Goal: Find contact information: Find contact information

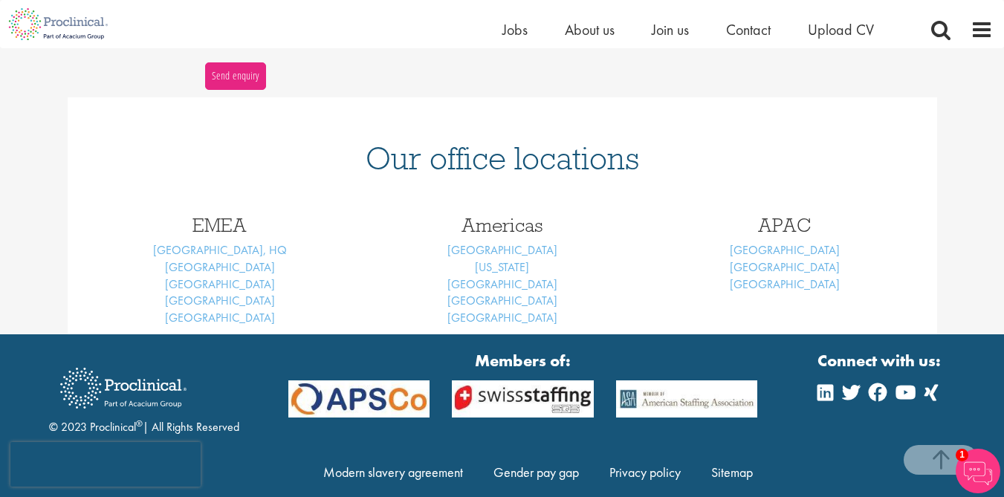
scroll to position [617, 0]
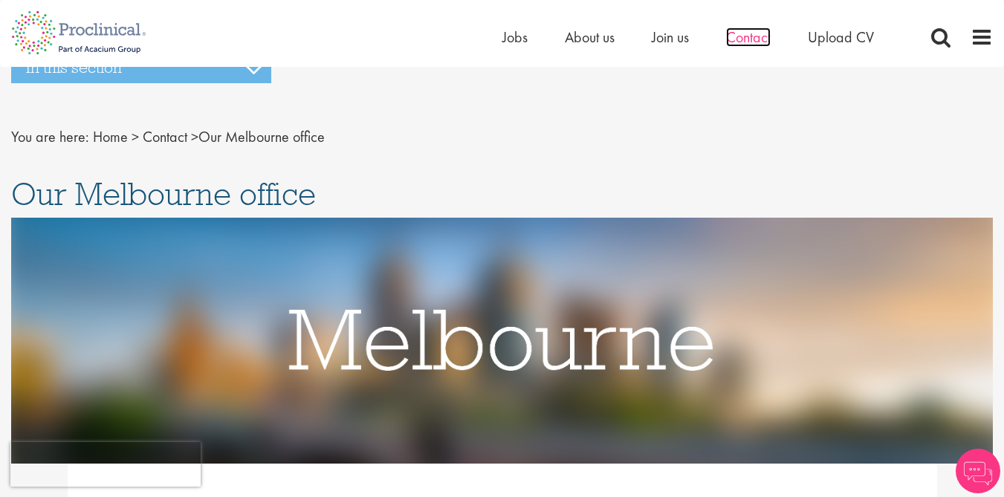
click at [747, 39] on span "Contact" at bounding box center [748, 36] width 45 height 19
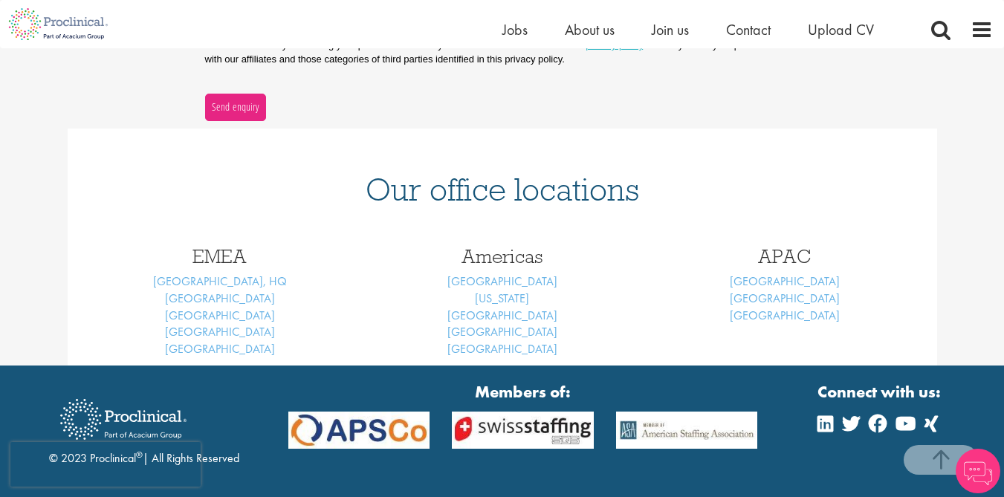
scroll to position [596, 0]
